Goal: Information Seeking & Learning: Learn about a topic

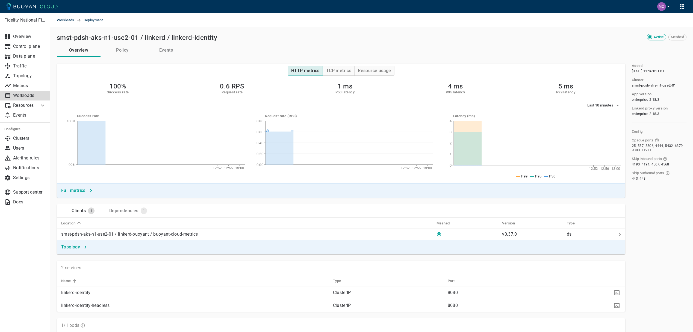
scroll to position [221, 0]
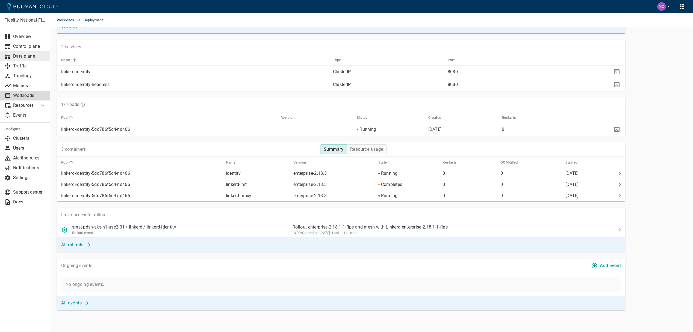
click at [27, 55] on p "Data plane" at bounding box center [29, 56] width 33 height 5
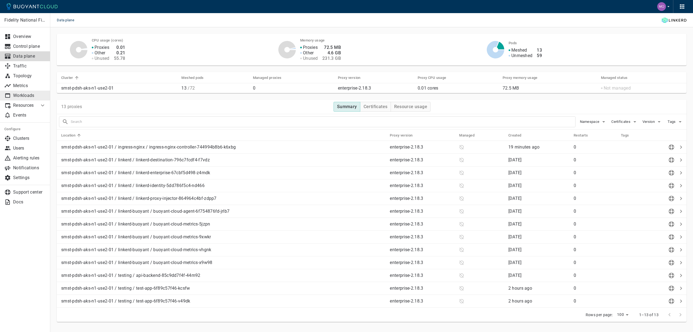
click at [25, 94] on p "Workloads" at bounding box center [29, 95] width 33 height 5
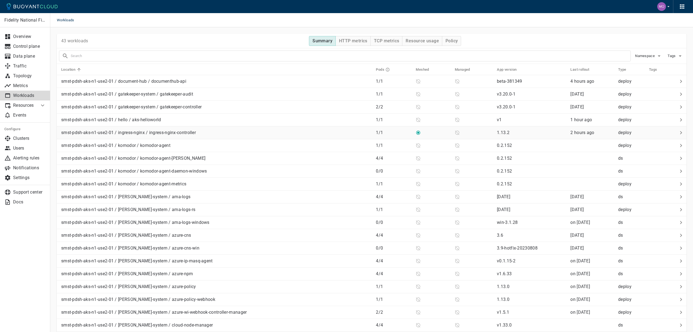
click at [224, 138] on td "smst-pdsh-aks-n1-use2-01 / ingress-nginx / ingress-nginx-controller" at bounding box center [214, 133] width 315 height 13
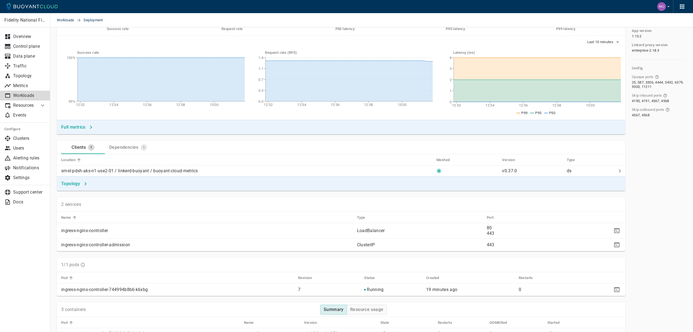
scroll to position [90, 0]
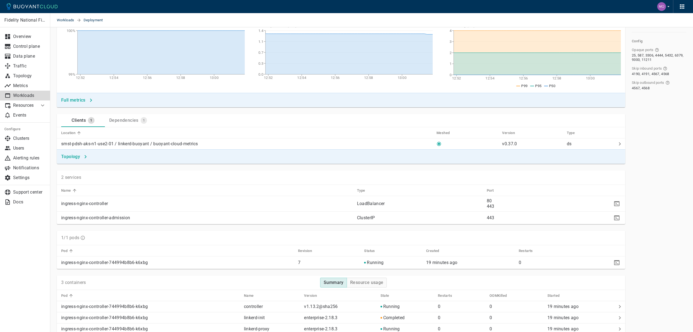
click at [131, 117] on div "Dependencies" at bounding box center [122, 120] width 31 height 8
click at [83, 120] on div "Clients" at bounding box center [77, 120] width 16 height 8
click at [139, 123] on div "1" at bounding box center [143, 119] width 8 height 9
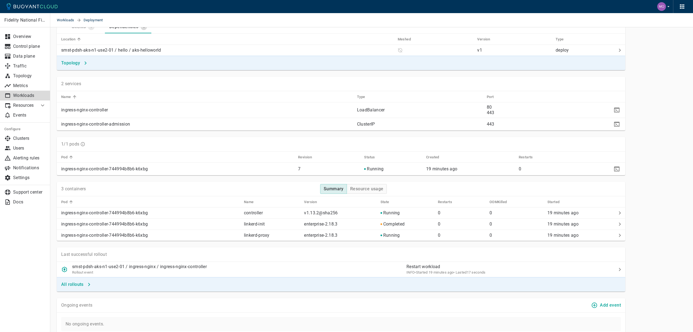
scroll to position [191, 0]
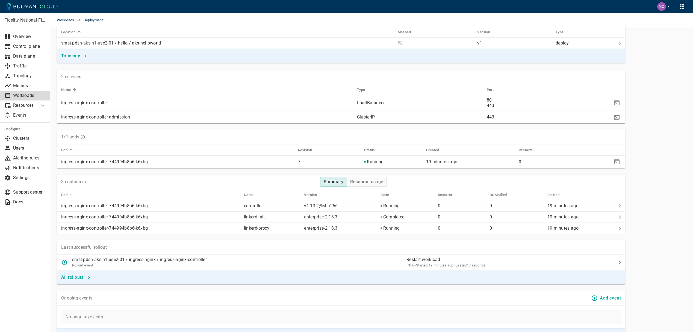
click at [100, 162] on p "ingress-nginx-controller-744994b8b6-k6xbg" at bounding box center [177, 161] width 233 height 5
click at [95, 103] on p "ingress-nginx-controller" at bounding box center [207, 102] width 292 height 5
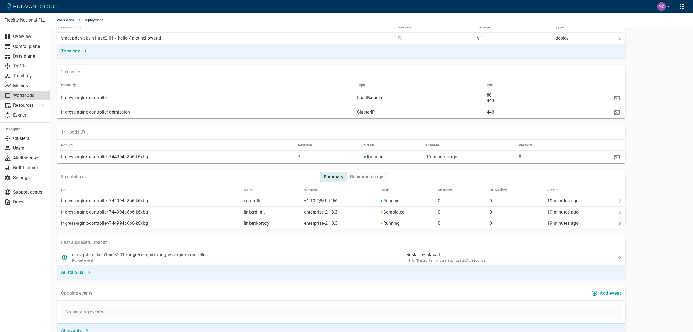
scroll to position [208, 0]
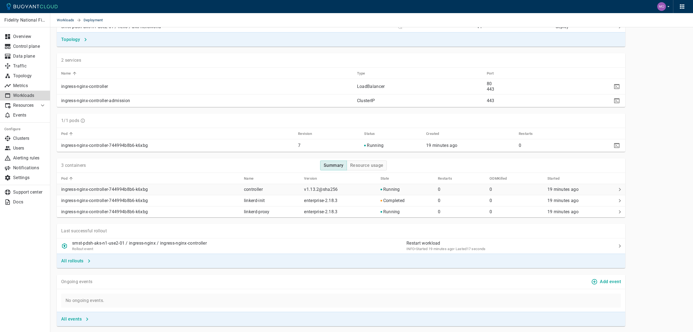
click at [196, 188] on p "ingress-nginx-controller-744994b8b6-k6xbg" at bounding box center [150, 189] width 178 height 5
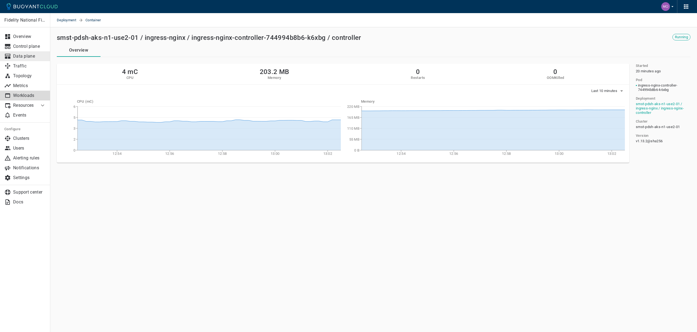
click at [24, 55] on p "Data plane" at bounding box center [29, 56] width 33 height 5
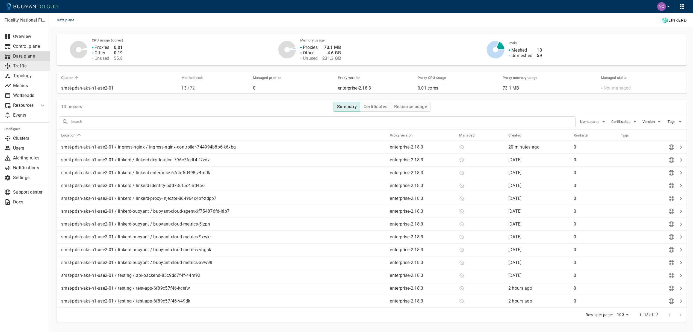
click at [25, 66] on p "Traffic" at bounding box center [29, 65] width 33 height 5
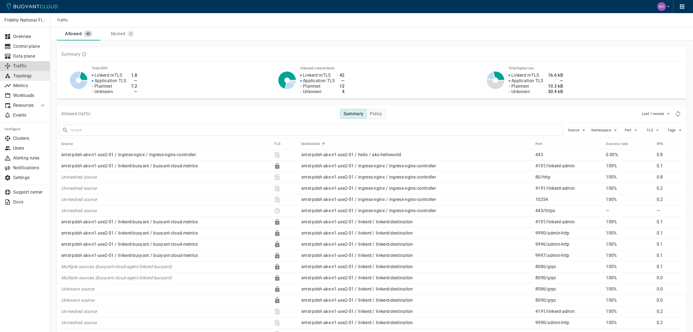
click at [31, 76] on p "Topology" at bounding box center [29, 75] width 33 height 5
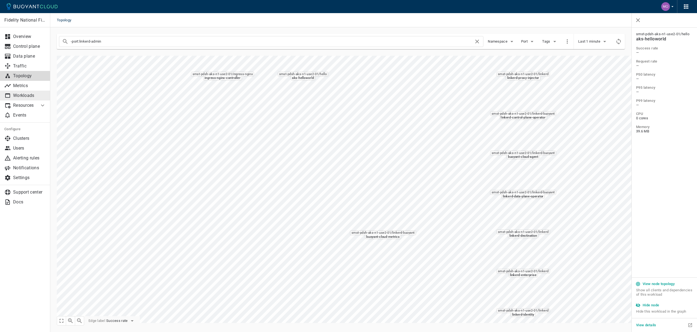
click at [26, 97] on p "Workloads" at bounding box center [29, 95] width 33 height 5
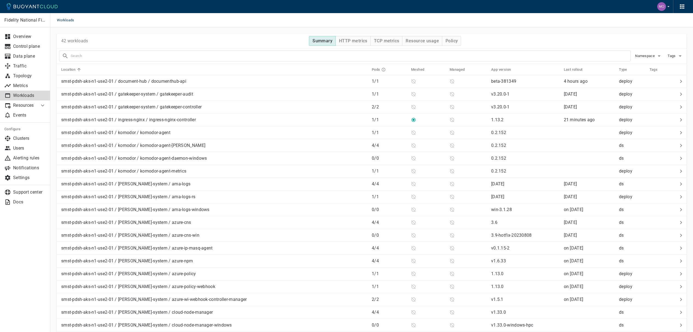
click at [27, 96] on p "Workloads" at bounding box center [29, 95] width 33 height 5
click at [26, 74] on p "Topology" at bounding box center [29, 75] width 33 height 5
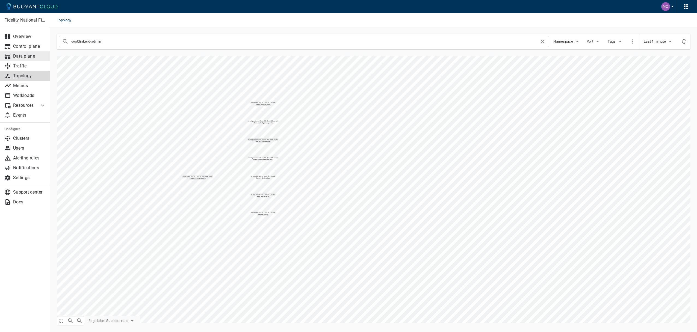
click at [23, 51] on link "Data plane" at bounding box center [25, 56] width 50 height 10
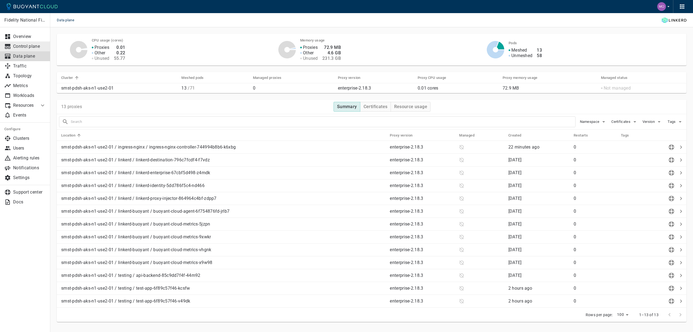
click at [27, 47] on p "Control plane" at bounding box center [29, 46] width 33 height 5
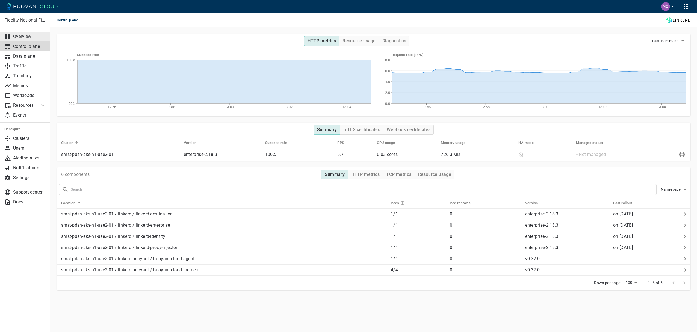
click at [30, 39] on p "Overview" at bounding box center [29, 36] width 33 height 5
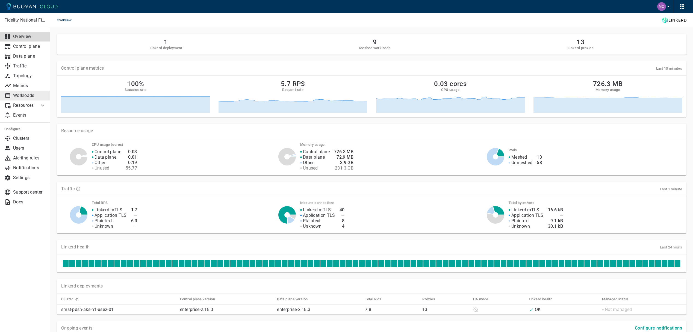
click at [25, 95] on p "Workloads" at bounding box center [29, 95] width 33 height 5
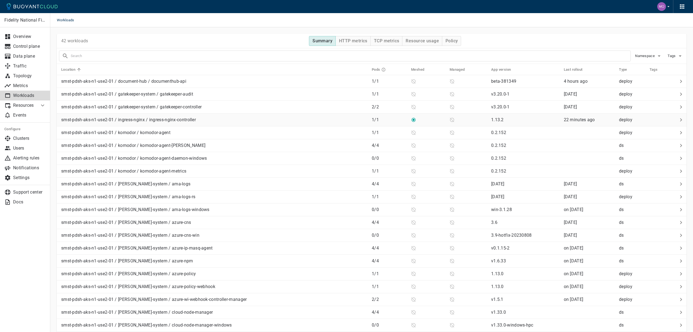
click at [223, 122] on div "smst-pdsh-aks-n1-use2-01 / ingress-nginx / ingress-nginx-controller" at bounding box center [213, 119] width 309 height 8
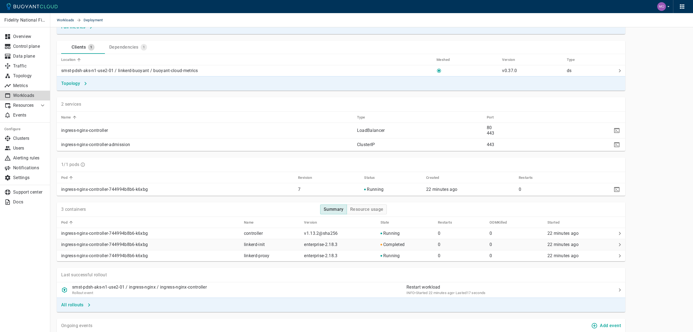
scroll to position [177, 0]
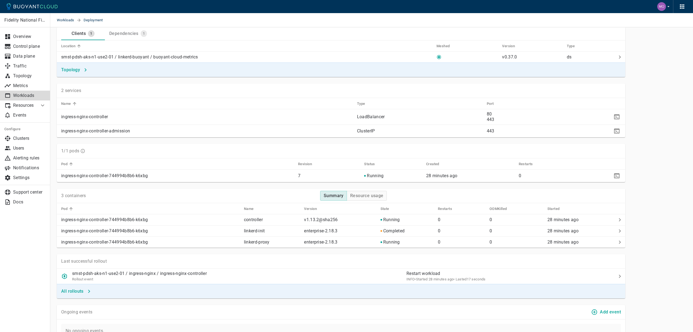
click at [28, 96] on p "Workloads" at bounding box center [29, 95] width 33 height 5
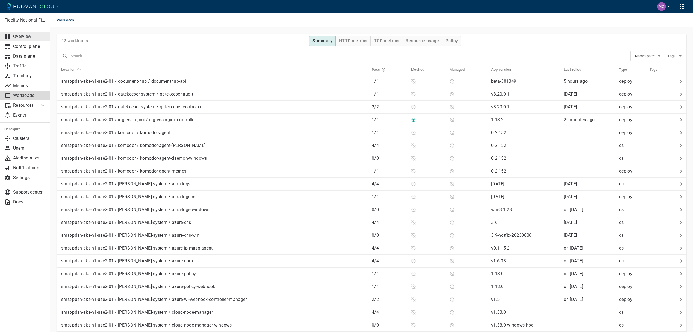
click at [36, 33] on link "Overview" at bounding box center [25, 37] width 50 height 10
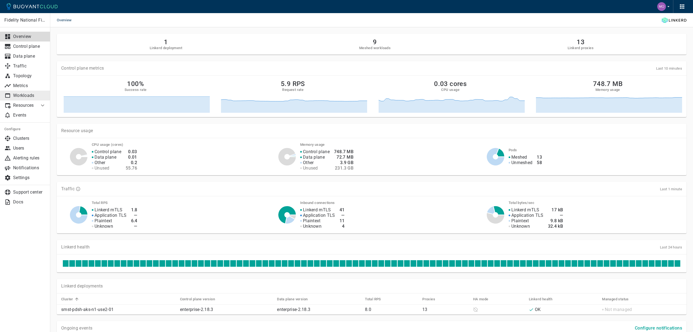
click at [25, 97] on p "Workloads" at bounding box center [29, 95] width 33 height 5
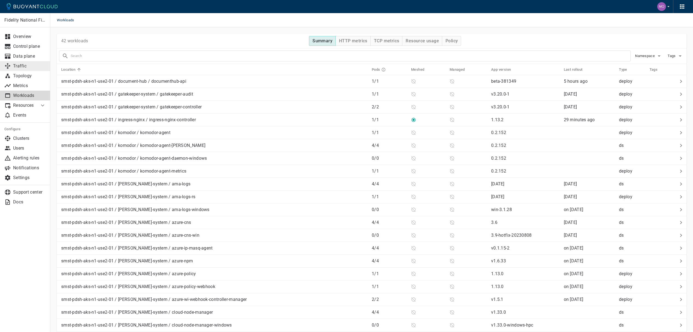
click at [27, 68] on p "Traffic" at bounding box center [29, 65] width 33 height 5
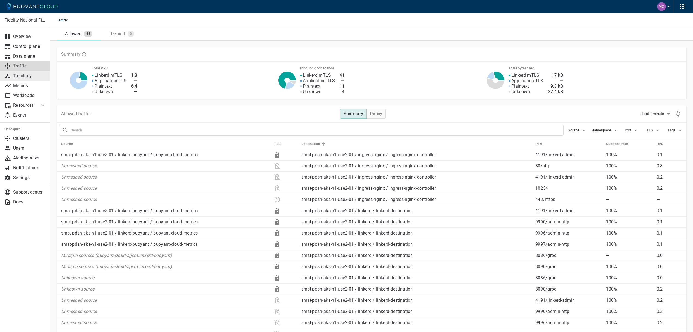
click at [27, 75] on p "Topology" at bounding box center [29, 75] width 33 height 5
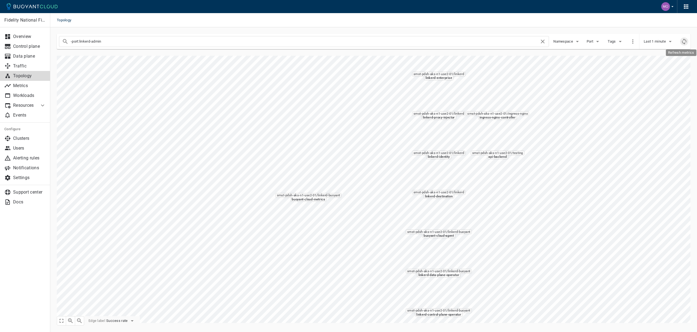
click at [682, 42] on icon "Refresh metrics" at bounding box center [684, 41] width 7 height 7
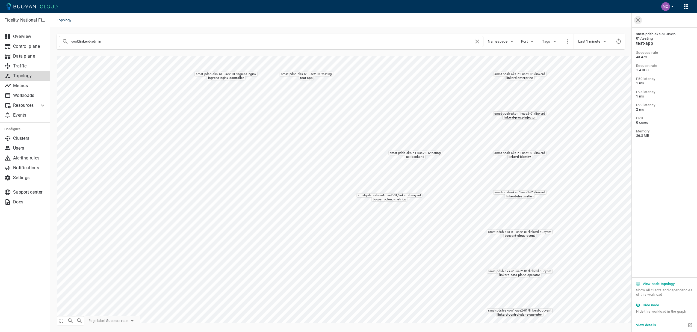
click at [639, 22] on icon "button" at bounding box center [638, 20] width 7 height 7
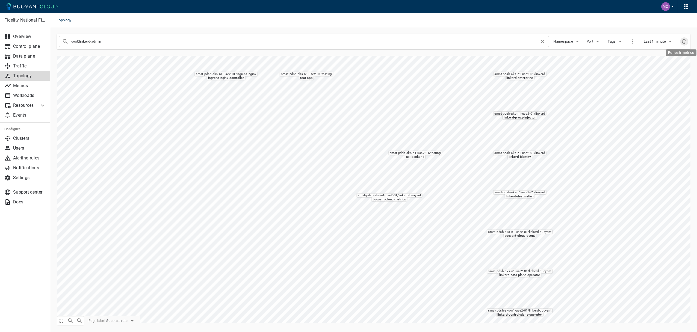
click at [687, 40] on icon "Refresh metrics" at bounding box center [684, 41] width 7 height 7
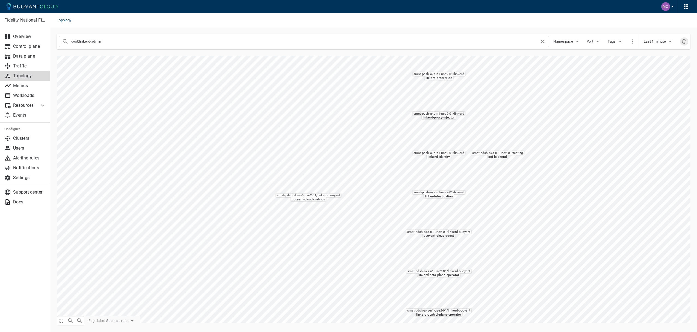
click at [683, 45] on button "Refresh metrics" at bounding box center [685, 41] width 8 height 8
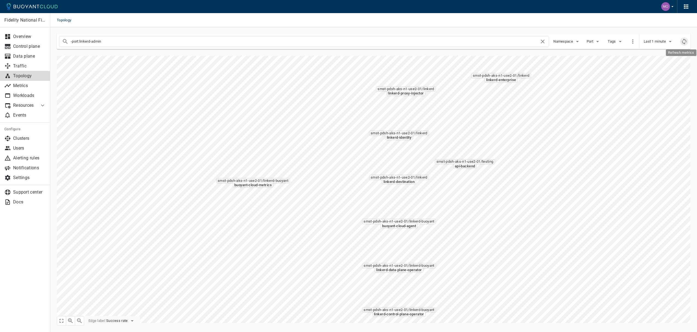
click at [687, 43] on icon "Refresh metrics" at bounding box center [684, 41] width 7 height 7
click at [683, 42] on icon "Refresh metrics" at bounding box center [684, 41] width 7 height 7
click at [684, 41] on icon "Refresh metrics" at bounding box center [684, 41] width 7 height 7
click at [28, 92] on link "Workloads" at bounding box center [25, 96] width 50 height 10
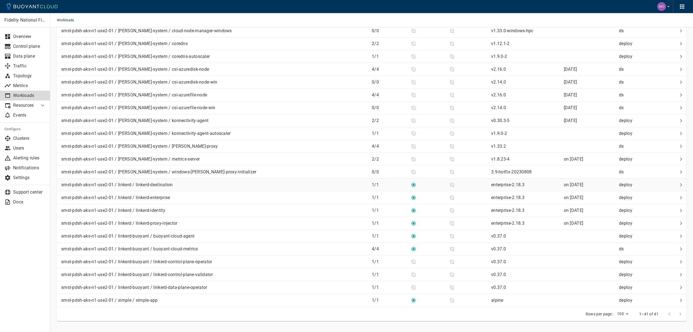
scroll to position [306, 0]
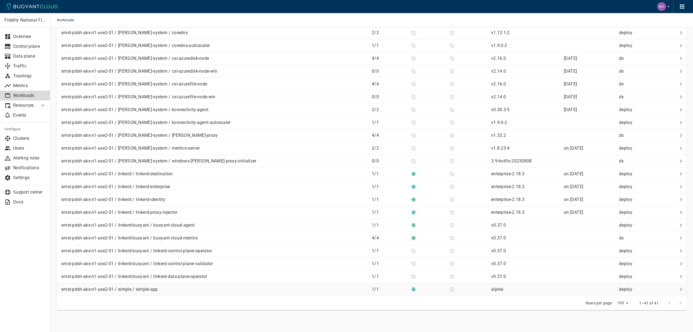
click at [258, 295] on td "smst-pdsh-aks-n1-use2-01 / simple / simple-app" at bounding box center [212, 289] width 311 height 13
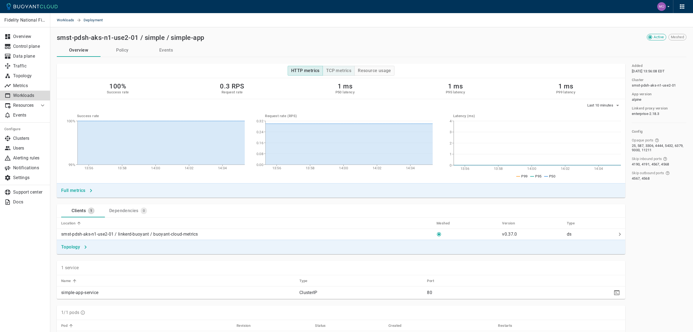
click at [341, 69] on h4 "TCP metrics" at bounding box center [338, 70] width 25 height 5
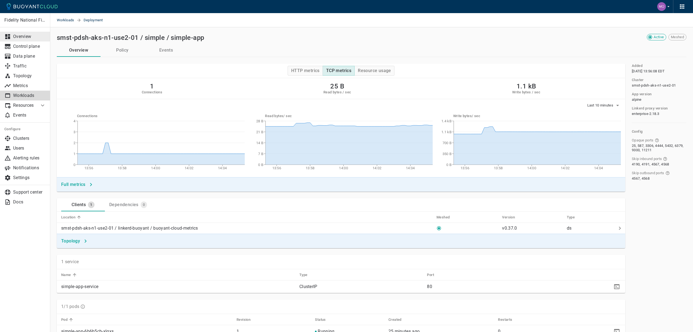
click at [26, 39] on p "Overview" at bounding box center [29, 36] width 33 height 5
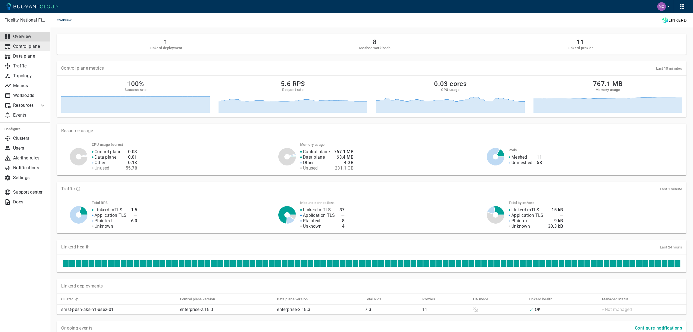
click at [31, 48] on p "Control plane" at bounding box center [29, 46] width 33 height 5
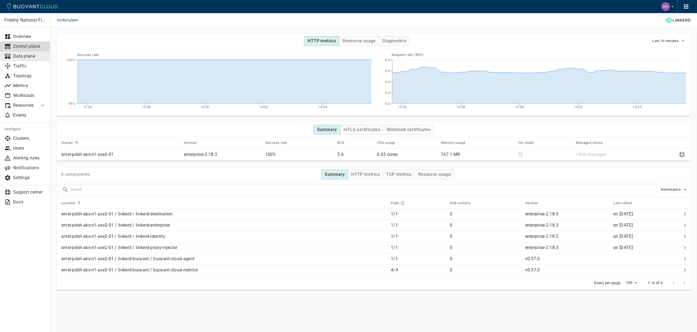
click at [30, 57] on p "Data plane" at bounding box center [29, 56] width 33 height 5
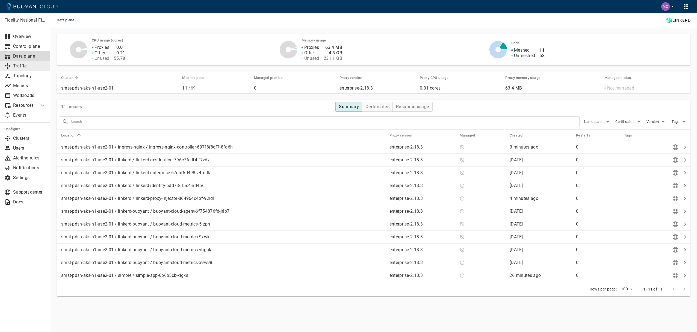
click at [31, 65] on p "Traffic" at bounding box center [29, 65] width 33 height 5
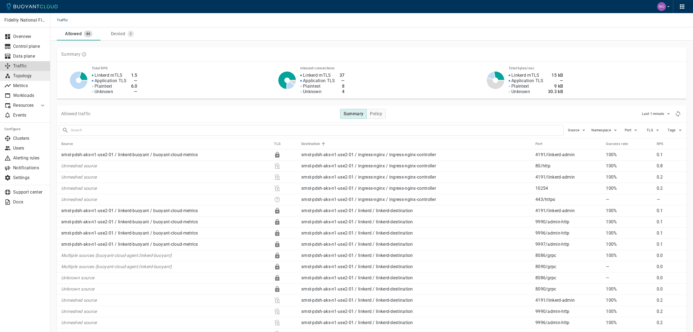
click at [39, 75] on p "Topology" at bounding box center [29, 75] width 33 height 5
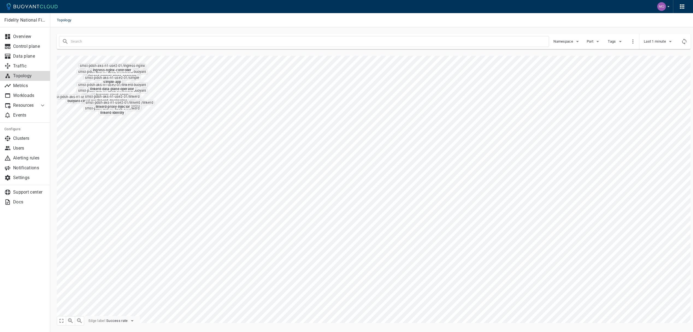
type input "-port:linkerd-admin"
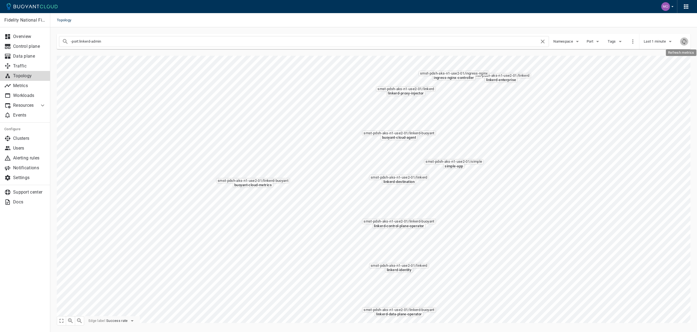
click at [684, 42] on icon "Refresh metrics" at bounding box center [684, 41] width 7 height 7
click at [576, 45] on button "Namespace" at bounding box center [567, 41] width 27 height 8
click at [558, 81] on input "simple" at bounding box center [561, 80] width 7 height 7
checkbox input "true"
type input "-port:linkerd-admin namespace:simple"
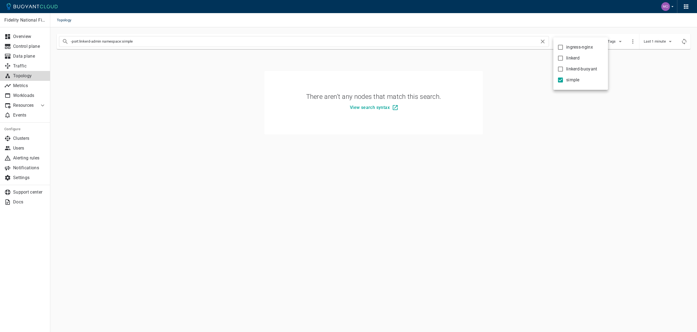
click at [561, 81] on input "simple" at bounding box center [561, 80] width 7 height 7
checkbox input "false"
type input "-port:linkerd-admin"
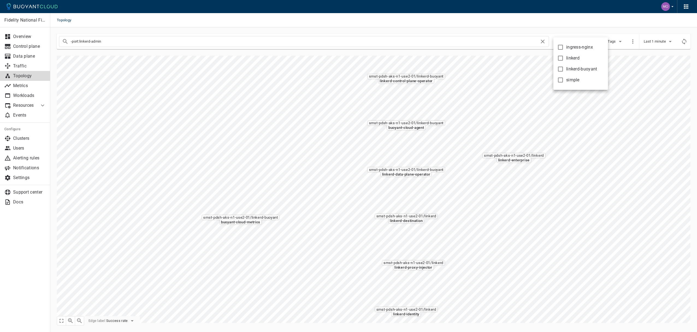
click at [605, 145] on div at bounding box center [348, 166] width 697 height 332
click at [683, 42] on icon "Refresh metrics" at bounding box center [684, 42] width 4 height 6
click at [26, 94] on p "Workloads" at bounding box center [29, 95] width 33 height 5
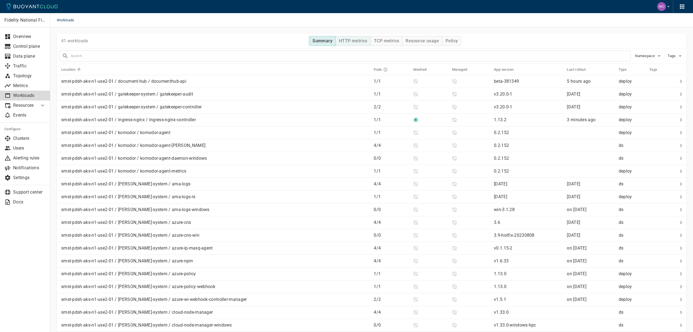
click at [361, 40] on h4 "HTTP metrics" at bounding box center [353, 40] width 28 height 5
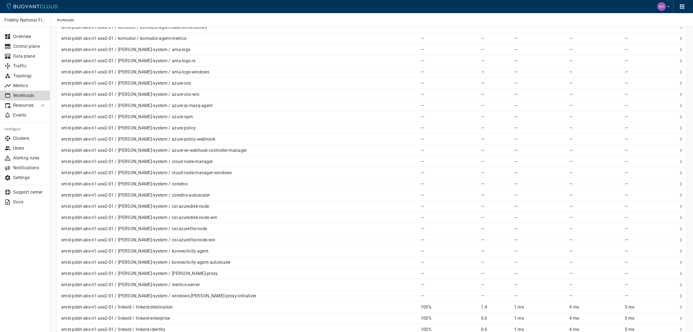
scroll to position [238, 0]
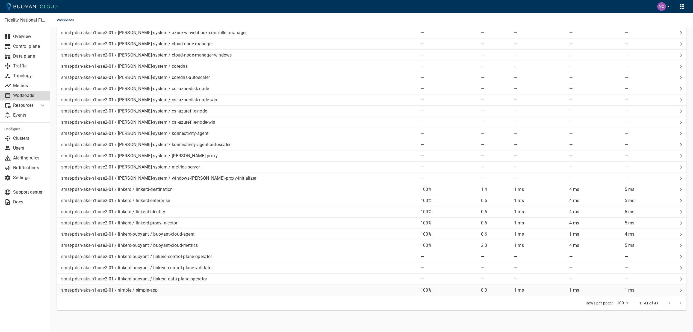
click at [360, 291] on div "smst-pdsh-aks-n1-use2-01 / simple / simple-app" at bounding box center [237, 290] width 357 height 8
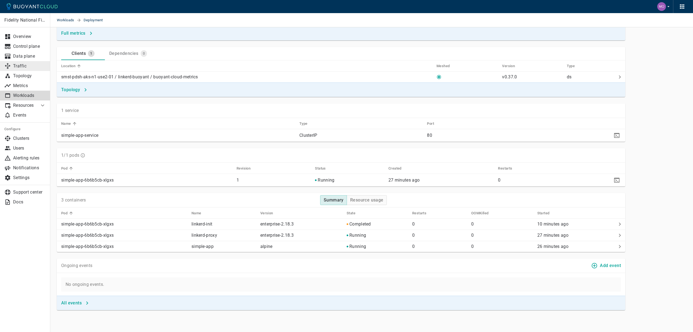
click at [25, 68] on p "Traffic" at bounding box center [29, 65] width 33 height 5
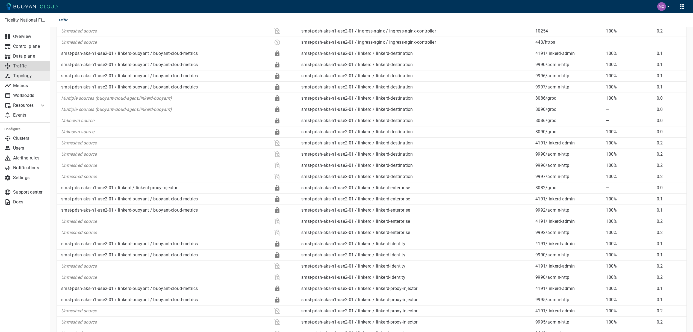
click at [21, 80] on link "Topology" at bounding box center [25, 76] width 50 height 10
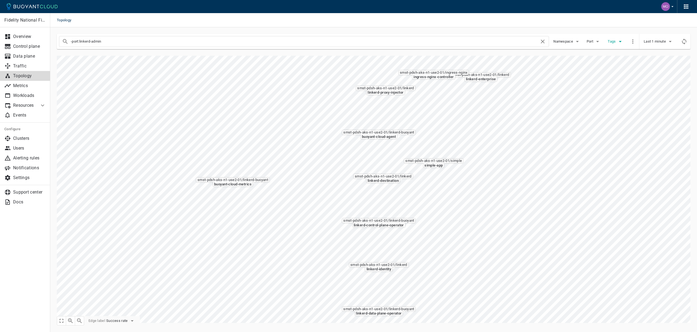
click at [620, 40] on icon "button" at bounding box center [620, 41] width 7 height 7
click at [598, 44] on div at bounding box center [348, 166] width 697 height 332
click at [597, 43] on body "Topology Fidelity National Financial Overview Control plane Data plane Traffic …" at bounding box center [348, 166] width 697 height 332
click at [596, 42] on icon "button" at bounding box center [598, 41] width 7 height 7
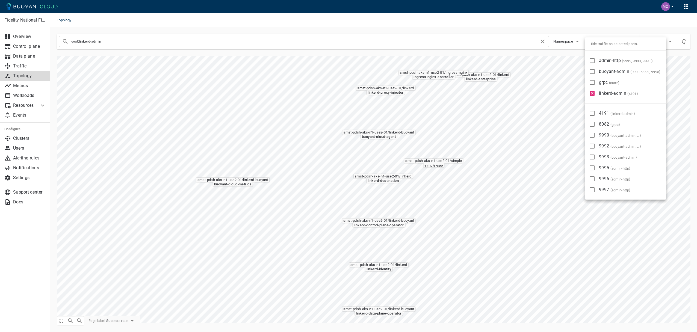
click at [594, 61] on input "admin-http ( 9992, 9990, 9996, 9997, 9995 )" at bounding box center [592, 60] width 7 height 7
checkbox input "true"
type input "-port:linkerd-admin -port:admin-http"
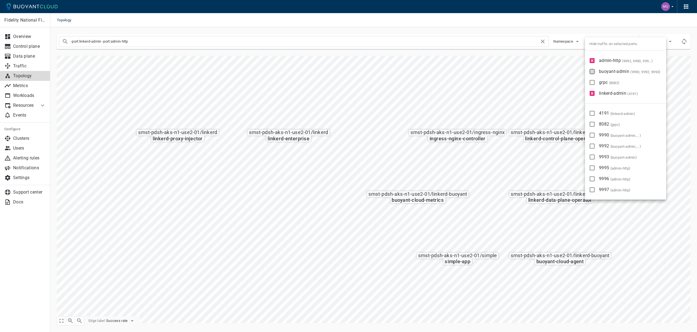
click at [591, 74] on input "buoyant-admin ( 9990, 9992, 9993 )" at bounding box center [592, 71] width 7 height 7
checkbox input "true"
type input "-port:linkerd-admin -port:admin-http -port:buoyant-admin"
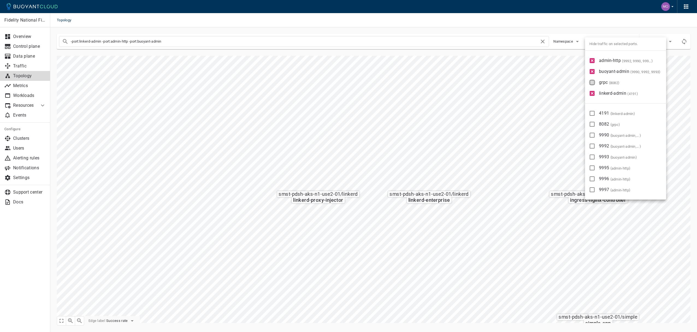
click at [592, 86] on input "grpc ( 8082 )" at bounding box center [592, 82] width 7 height 7
checkbox input "true"
type input "-port:linkerd-admin -port:admin-http -port:[GEOGRAPHIC_DATA]-admin -port:grpc"
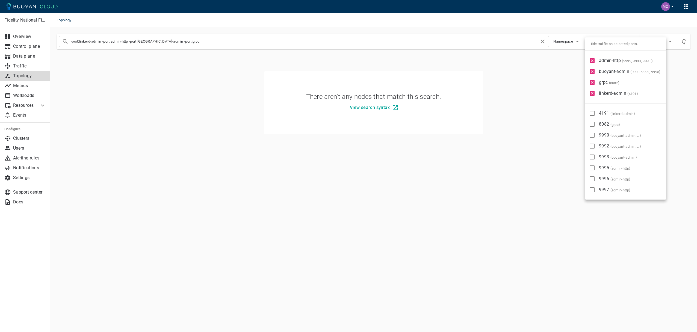
click at [593, 86] on input "grpc ( 8082 )" at bounding box center [592, 82] width 7 height 7
checkbox input "false"
type input "-port:linkerd-admin -port:admin-http -port:buoyant-admin"
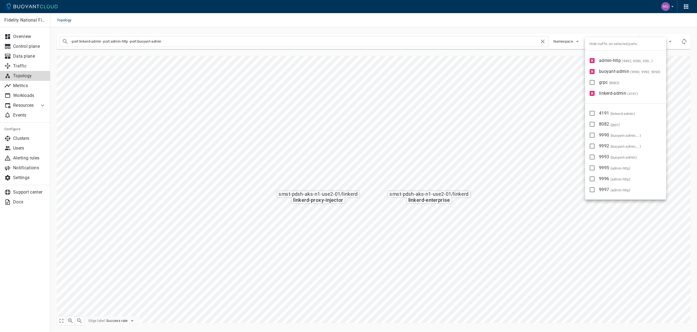
click at [594, 71] on input "buoyant-admin ( 9990, 9992, 9993 )" at bounding box center [592, 71] width 7 height 7
checkbox input "false"
type input "-port:linkerd-admin -port:admin-http"
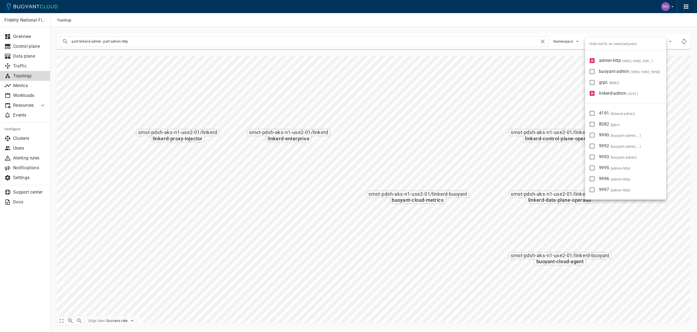
click at [594, 62] on input "admin-http ( 9992, 9990, 9996, 9997, 9995 )" at bounding box center [592, 60] width 7 height 7
checkbox input "false"
type input "-port:linkerd-admin"
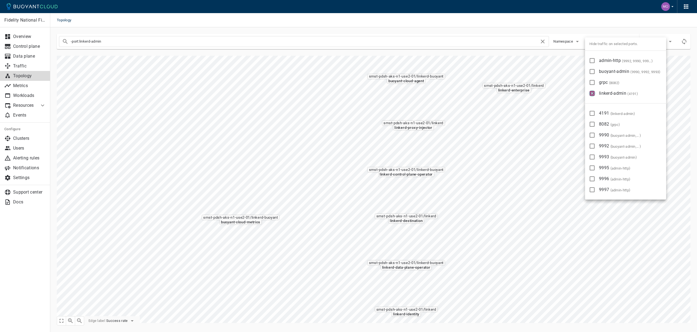
click at [593, 94] on input "linkerd-admin ( 4191 )" at bounding box center [592, 93] width 7 height 7
checkbox input "false"
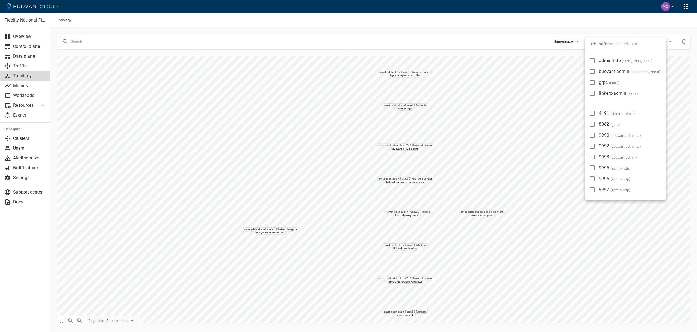
click at [594, 63] on input "admin-http ( 9992, 9990, 9996, 9997, 9995 )" at bounding box center [592, 60] width 7 height 7
checkbox input "true"
type input "-port:admin-http"
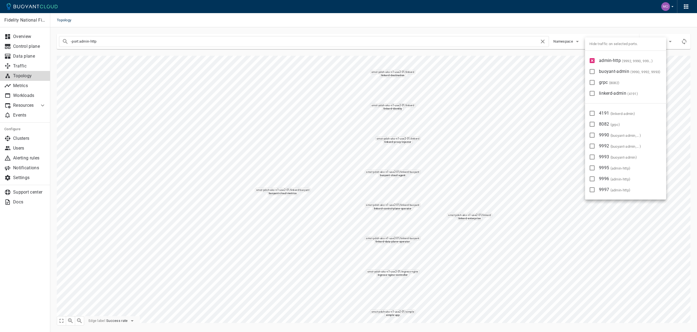
click at [395, 307] on div at bounding box center [348, 166] width 697 height 332
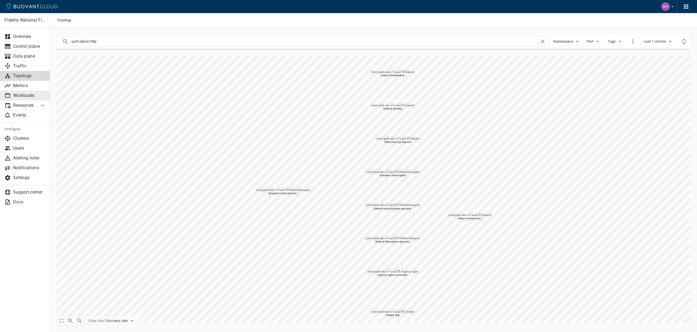
click at [30, 95] on p "Workloads" at bounding box center [29, 95] width 33 height 5
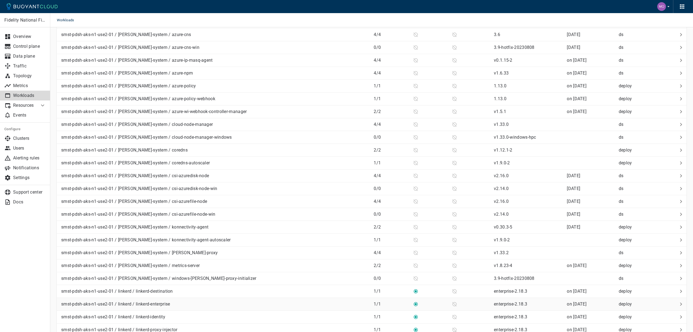
scroll to position [306, 0]
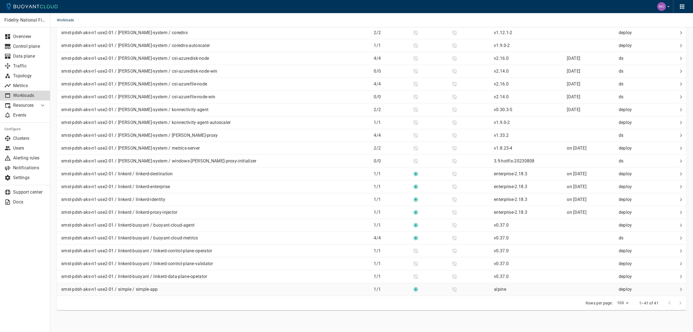
click at [266, 289] on div "smst-pdsh-aks-n1-use2-01 / simple / simple-app" at bounding box center [214, 289] width 310 height 8
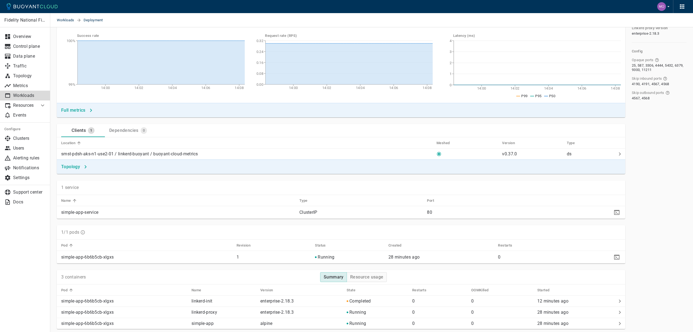
scroll to position [54, 0]
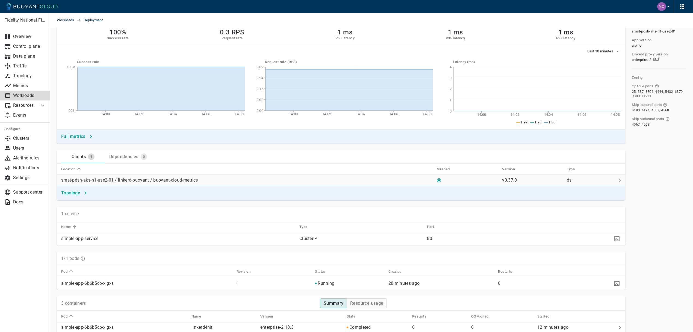
click at [622, 181] on icon at bounding box center [620, 180] width 7 height 7
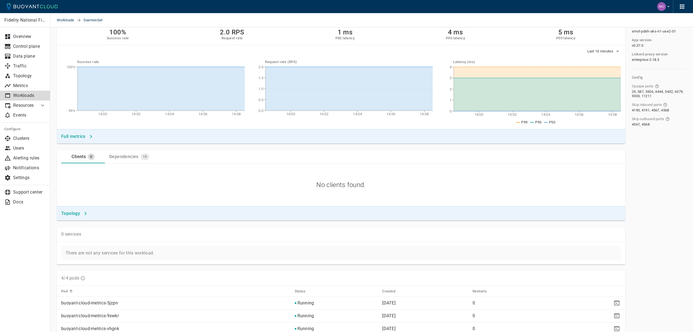
click at [125, 159] on div "Dependencies" at bounding box center [122, 156] width 31 height 8
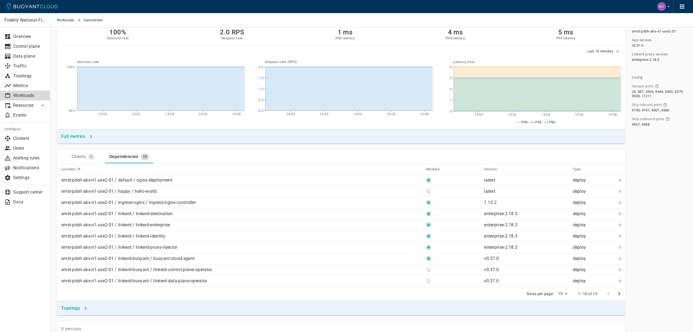
click at [80, 160] on button "Clients 0" at bounding box center [83, 156] width 44 height 13
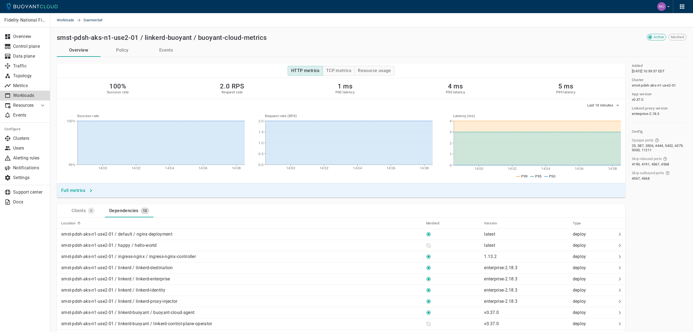
scroll to position [54, 0]
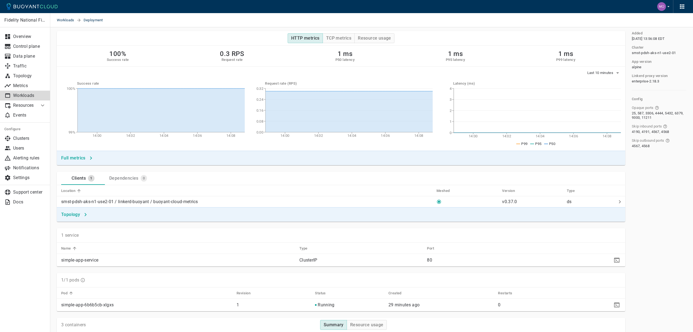
scroll to position [43, 0]
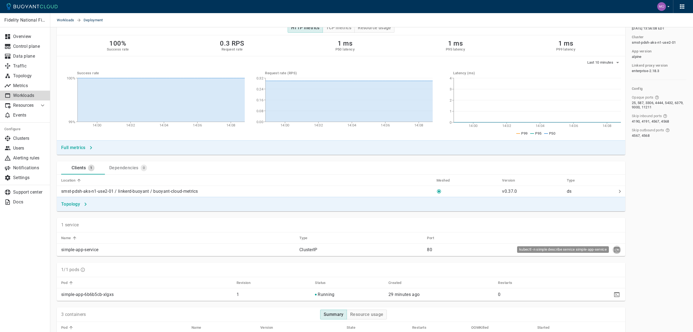
click at [618, 251] on icon "kubectl -n simple describe service simple-app-service" at bounding box center [616, 250] width 5 height 5
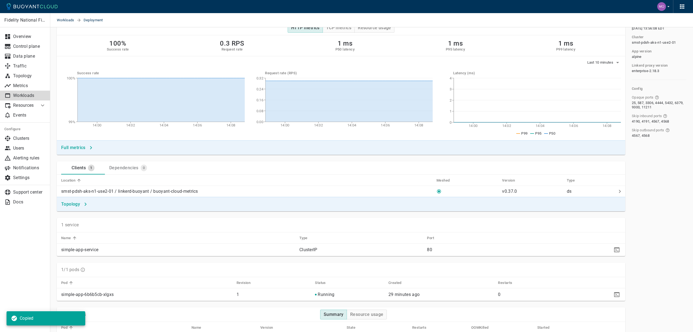
click at [412, 265] on div "1/1 pods" at bounding box center [341, 270] width 569 height 14
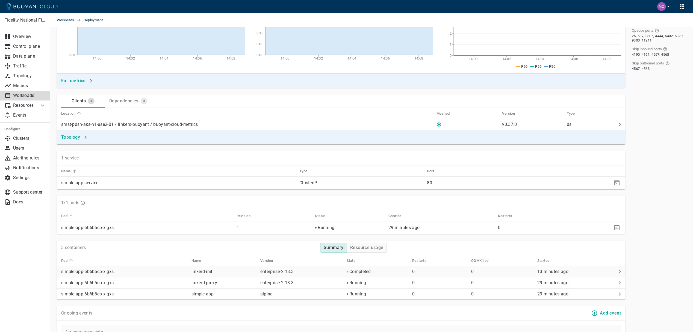
scroll to position [114, 0]
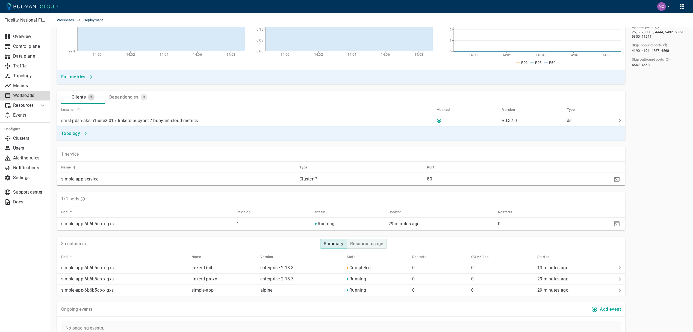
click at [379, 246] on h4 "Resource usage" at bounding box center [366, 243] width 33 height 5
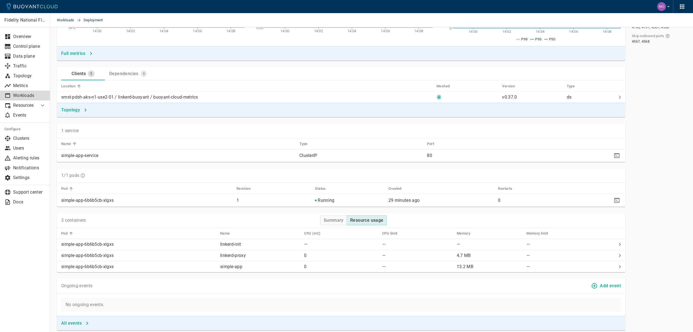
scroll to position [151, 0]
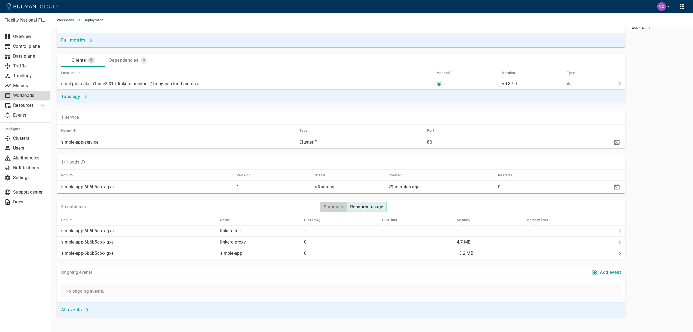
click at [340, 208] on h4 "Summary" at bounding box center [334, 206] width 20 height 5
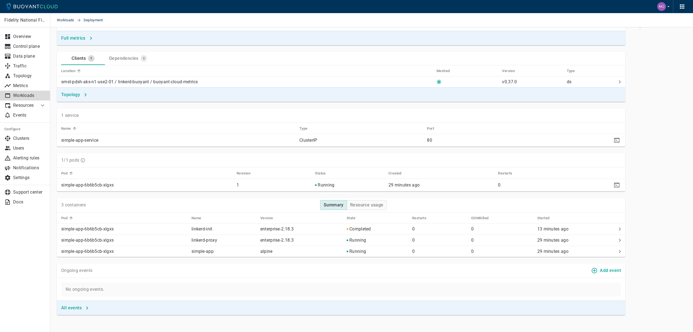
scroll to position [157, 0]
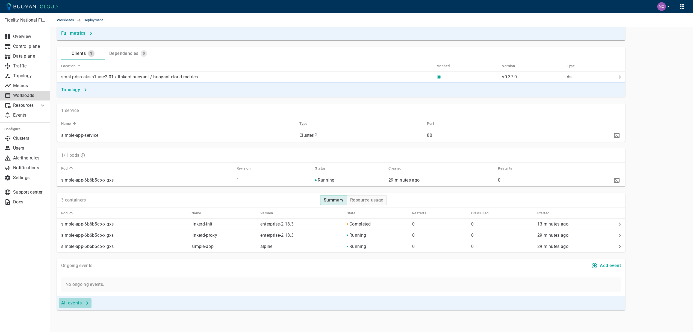
click at [81, 305] on h4 "All events" at bounding box center [71, 303] width 20 height 5
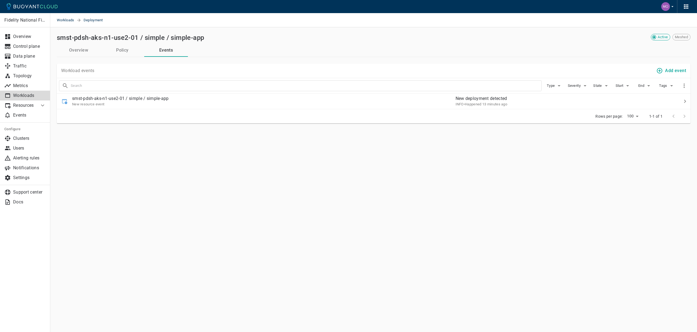
click at [116, 51] on button "Policy" at bounding box center [123, 50] width 44 height 13
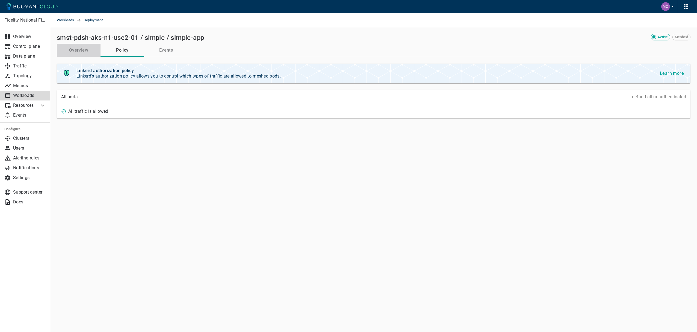
click at [87, 51] on button "Overview" at bounding box center [79, 50] width 44 height 13
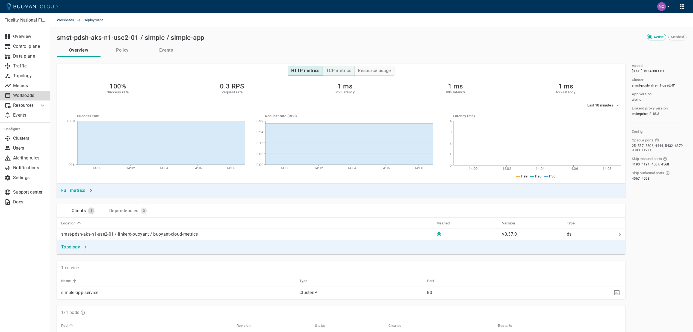
click at [346, 71] on h4 "TCP metrics" at bounding box center [338, 70] width 25 height 5
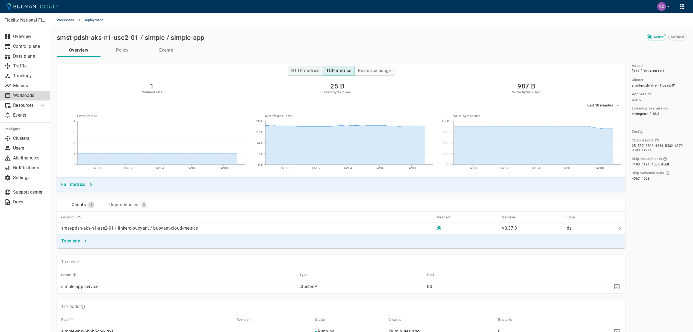
click at [302, 67] on button "HTTP metrics" at bounding box center [305, 71] width 35 height 10
